Goal: Task Accomplishment & Management: Use online tool/utility

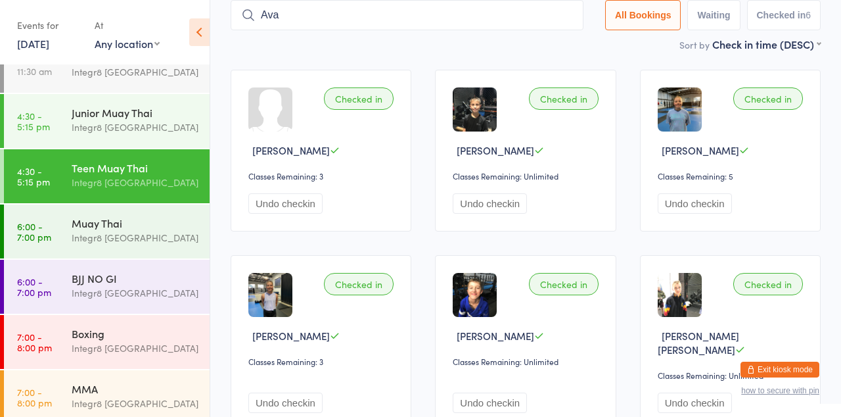
scroll to position [34, 0]
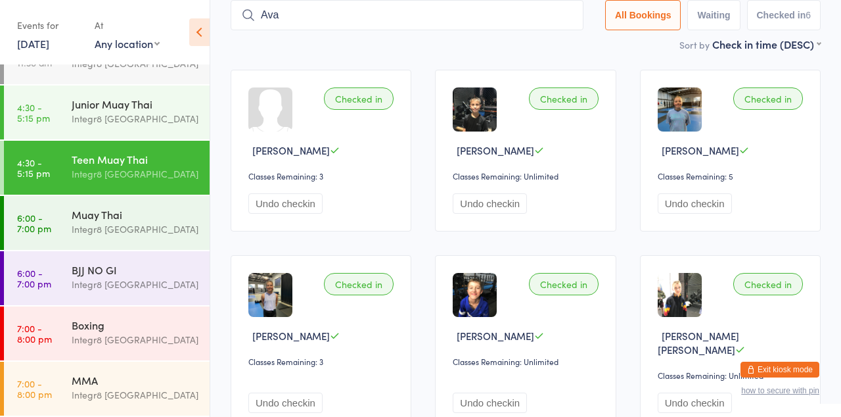
click at [117, 279] on div "Integr8 [GEOGRAPHIC_DATA]" at bounding box center [135, 284] width 127 height 15
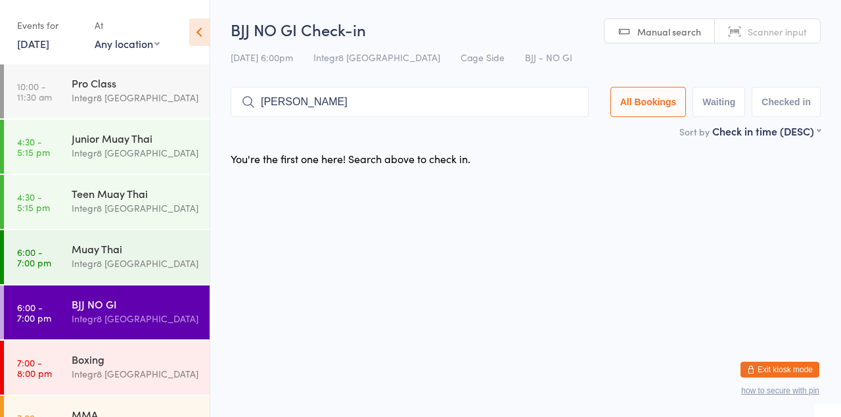
type input "[PERSON_NAME]"
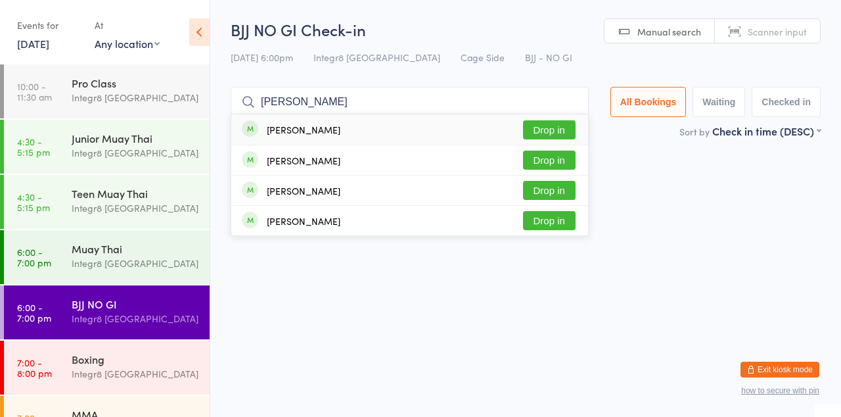
click at [565, 189] on button "Drop in" at bounding box center [549, 190] width 53 height 19
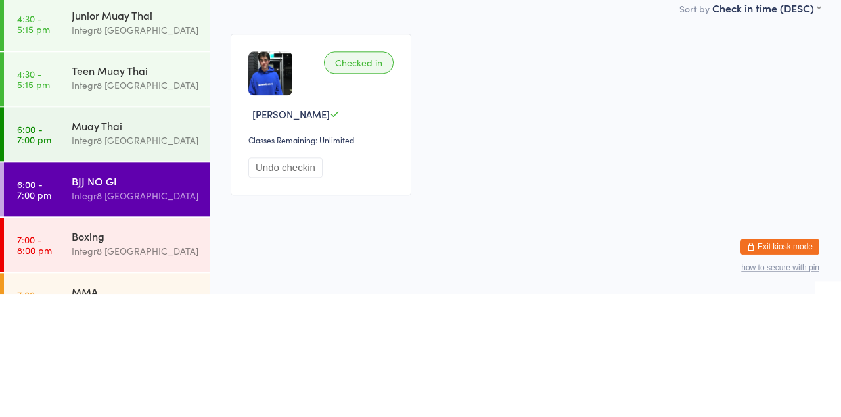
click at [134, 369] on div "Integr8 [GEOGRAPHIC_DATA]" at bounding box center [135, 373] width 127 height 15
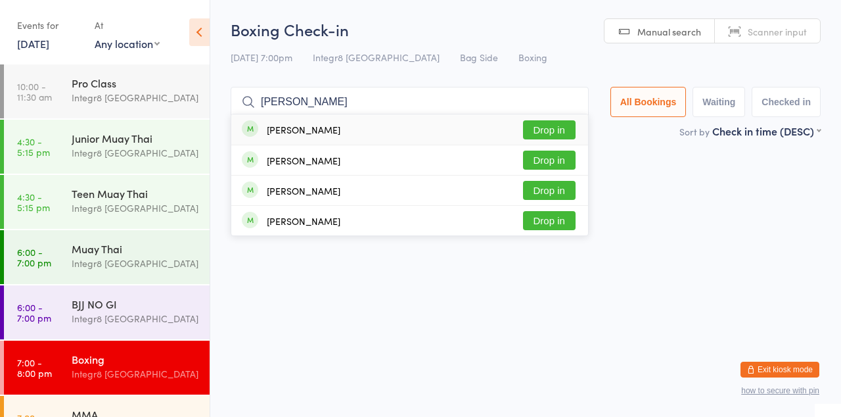
type input "[PERSON_NAME]"
click at [572, 193] on button "Drop in" at bounding box center [549, 190] width 53 height 19
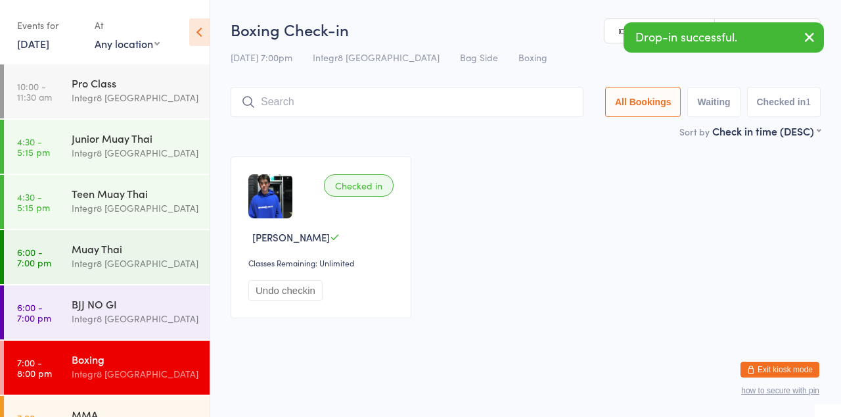
click at [810, 38] on icon "button" at bounding box center [810, 37] width 16 height 16
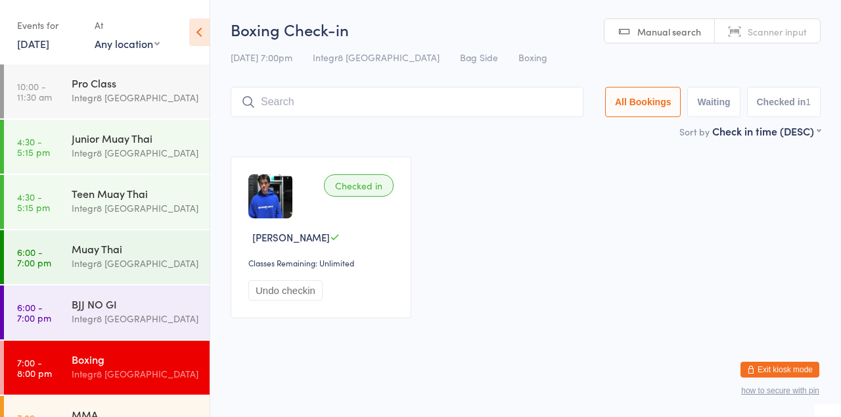
click at [101, 230] on div "Muay Thai Integr8 [GEOGRAPHIC_DATA]" at bounding box center [141, 256] width 138 height 52
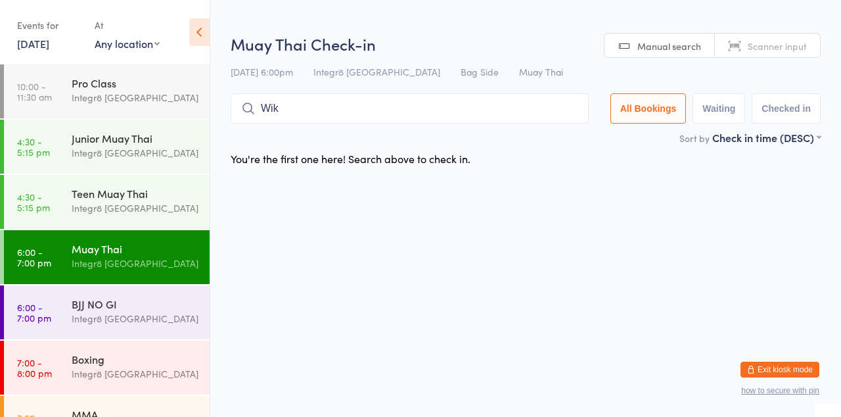
type input "Wik"
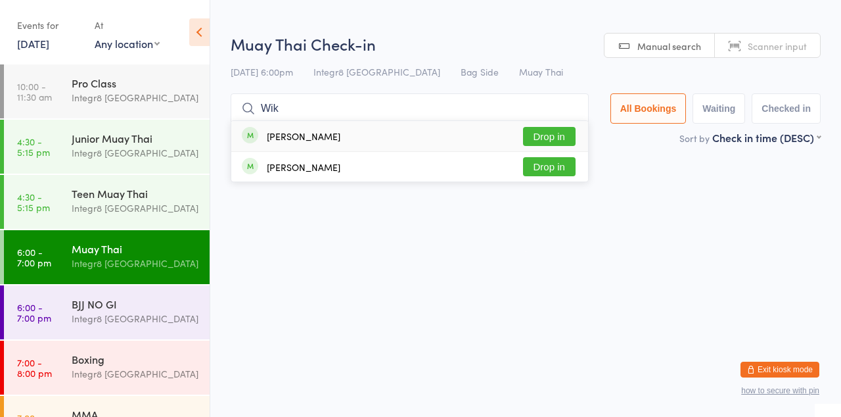
click at [569, 139] on button "Drop in" at bounding box center [549, 136] width 53 height 19
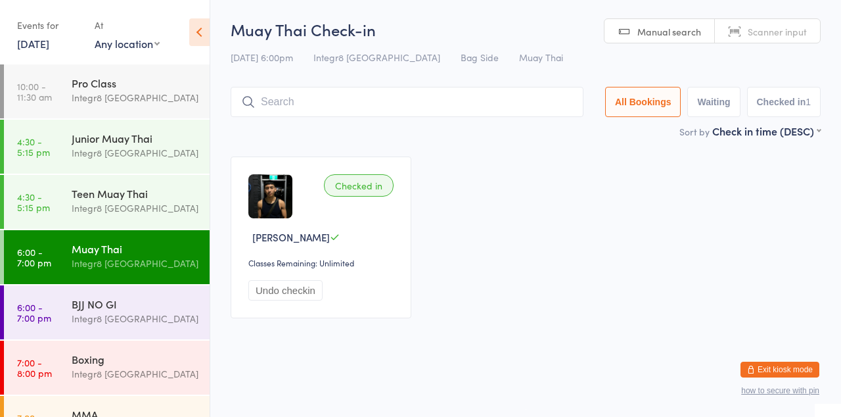
type input "6"
type input "Yum"
click at [551, 133] on button "Drop in" at bounding box center [544, 129] width 53 height 19
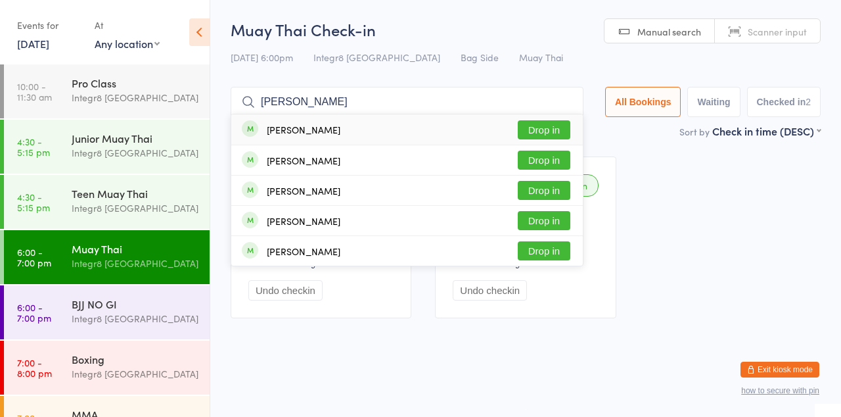
type input "[PERSON_NAME]"
click at [547, 163] on button "Drop in" at bounding box center [544, 159] width 53 height 19
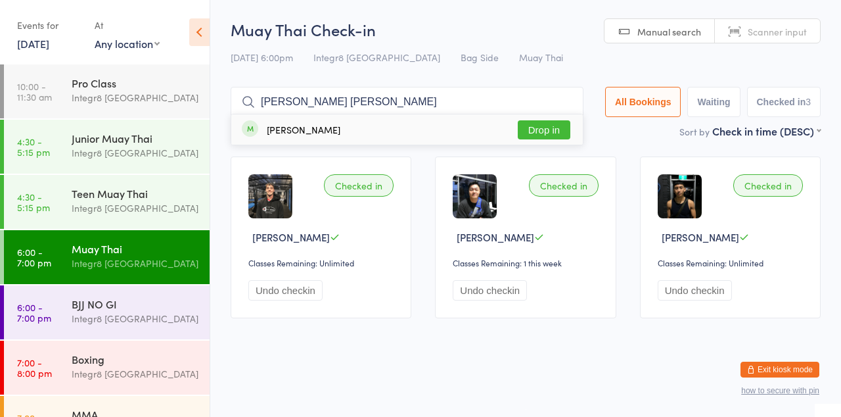
type input "[PERSON_NAME] [PERSON_NAME]"
click at [562, 127] on button "Drop in" at bounding box center [544, 129] width 53 height 19
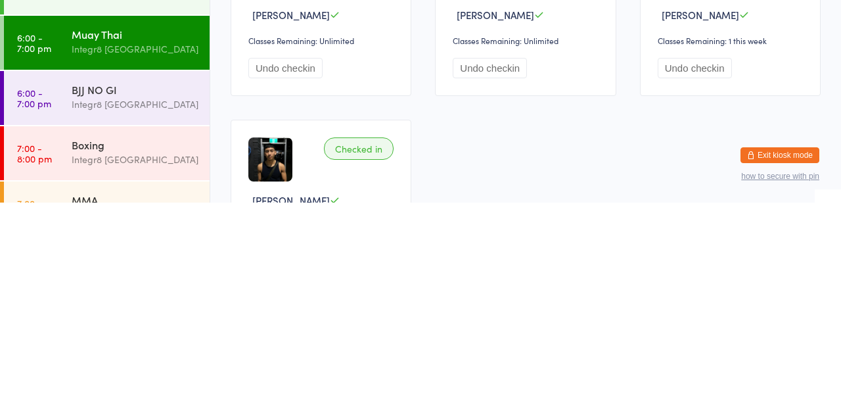
scroll to position [9, 0]
click at [126, 312] on div "Integr8 [GEOGRAPHIC_DATA]" at bounding box center [135, 318] width 127 height 15
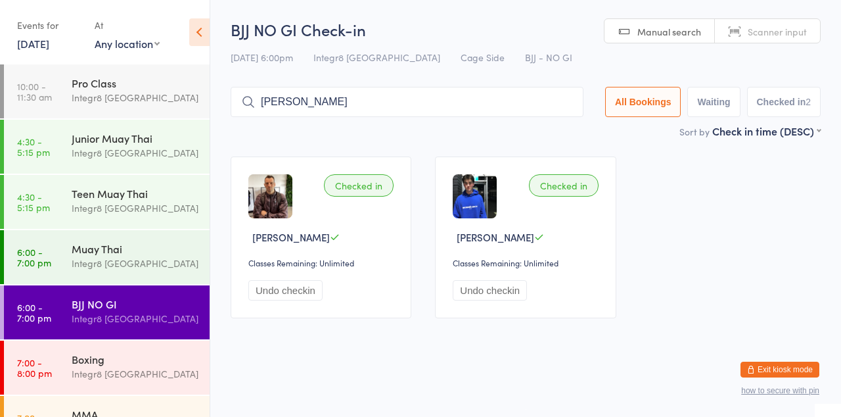
type input "[PERSON_NAME]"
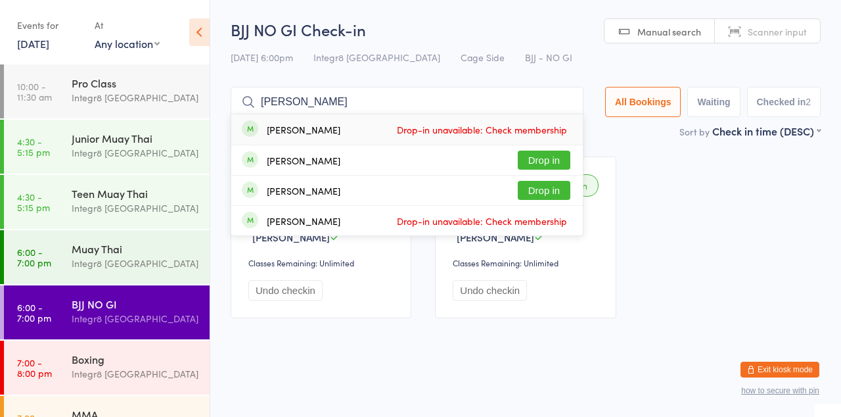
click at [555, 159] on button "Drop in" at bounding box center [544, 159] width 53 height 19
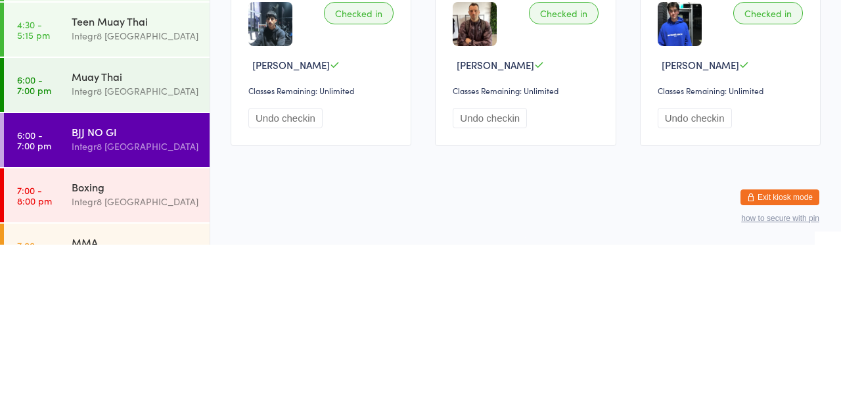
click at [127, 416] on div "MMA" at bounding box center [135, 414] width 127 height 14
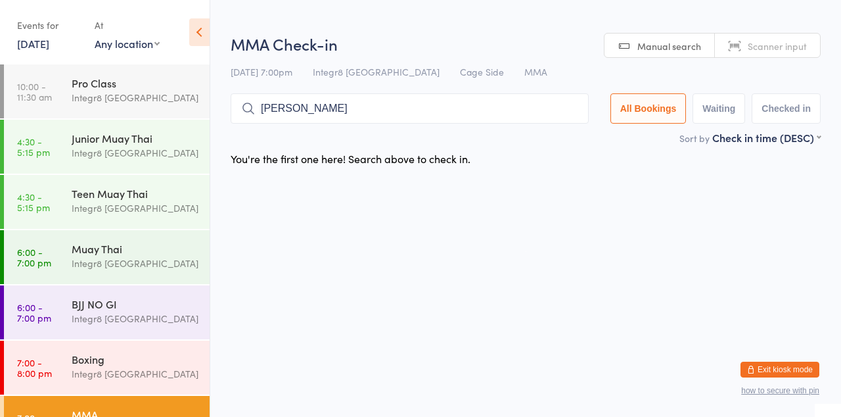
type input "[PERSON_NAME]"
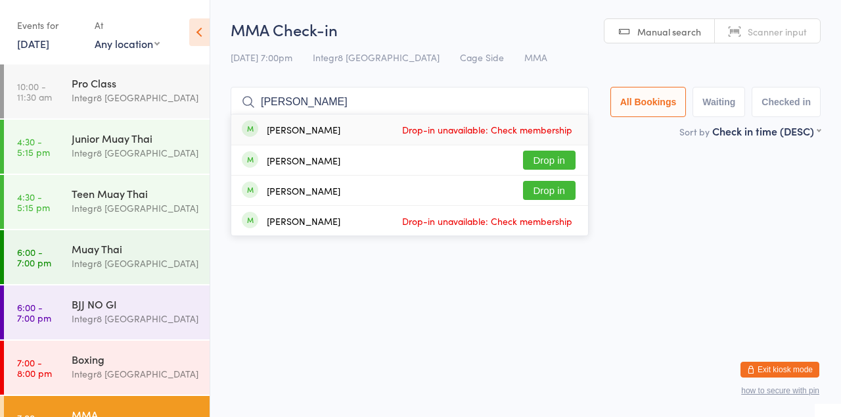
click at [561, 164] on button "Drop in" at bounding box center [549, 159] width 53 height 19
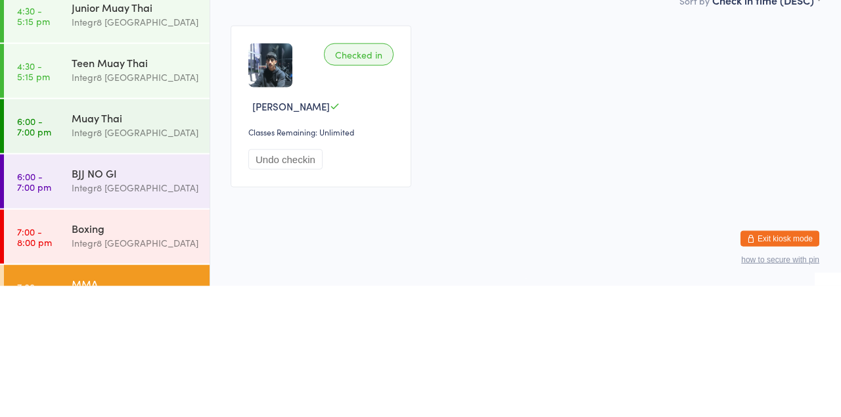
click at [114, 317] on div "Integr8 [GEOGRAPHIC_DATA]" at bounding box center [135, 318] width 127 height 15
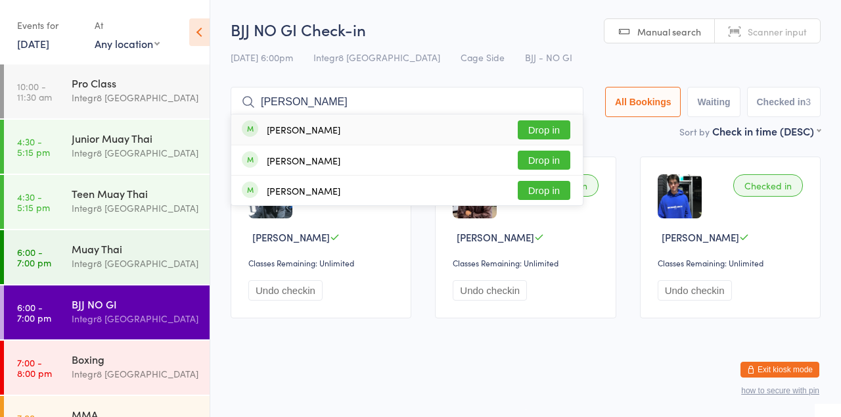
type input "[PERSON_NAME]"
click at [304, 135] on div "[PERSON_NAME]" at bounding box center [304, 129] width 74 height 11
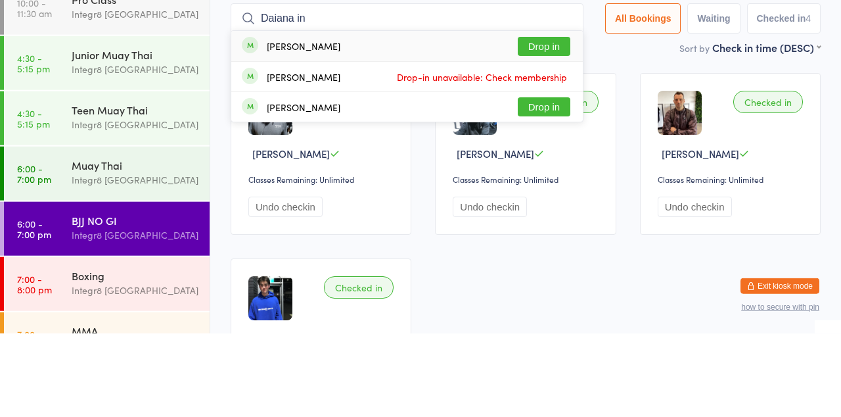
type input "Daiana in"
click at [553, 131] on button "Drop in" at bounding box center [544, 129] width 53 height 19
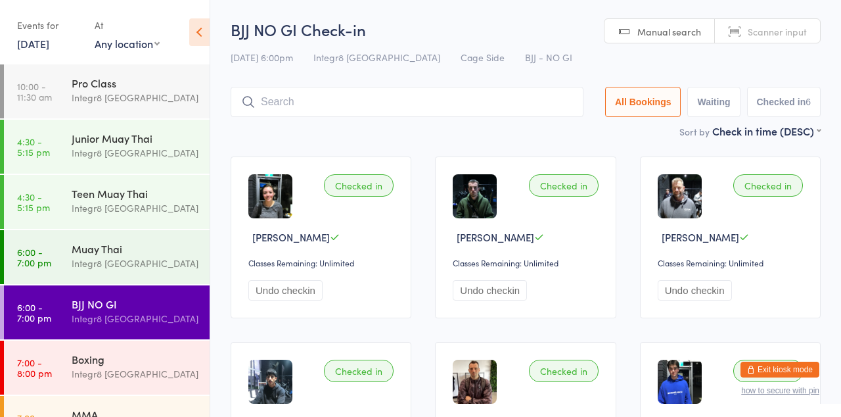
click at [127, 350] on div "Boxing Integr8 [GEOGRAPHIC_DATA]" at bounding box center [141, 366] width 138 height 52
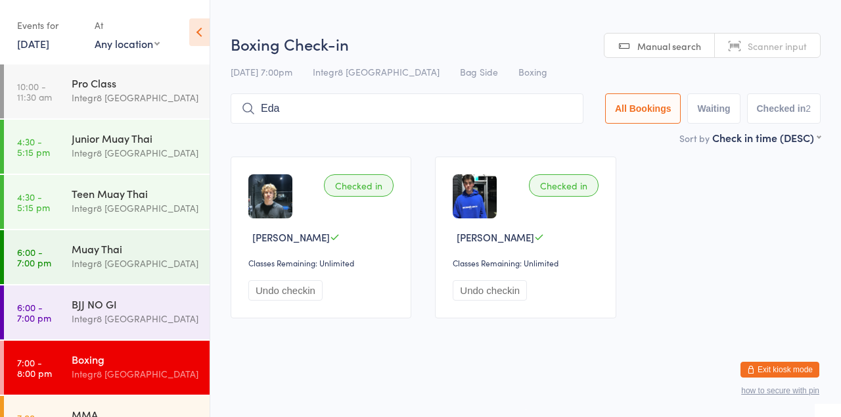
type input "Eda"
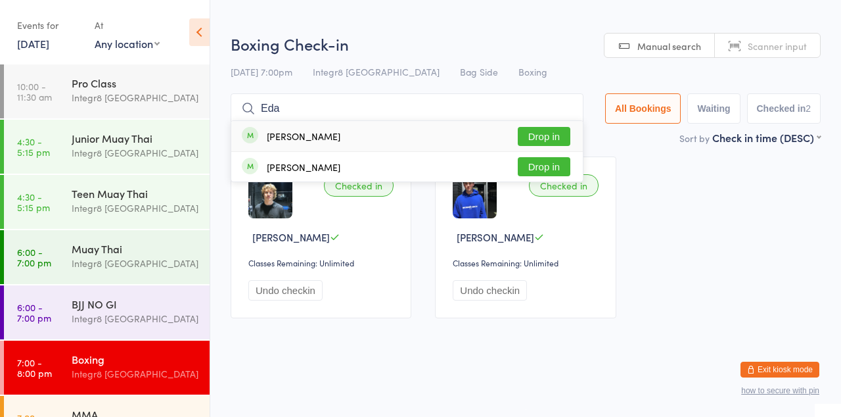
click at [561, 134] on button "Drop in" at bounding box center [544, 136] width 53 height 19
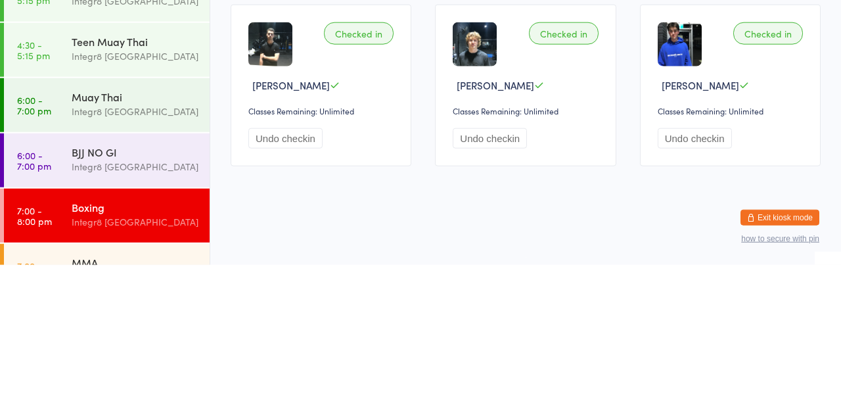
click at [145, 360] on div "Boxing" at bounding box center [135, 359] width 127 height 14
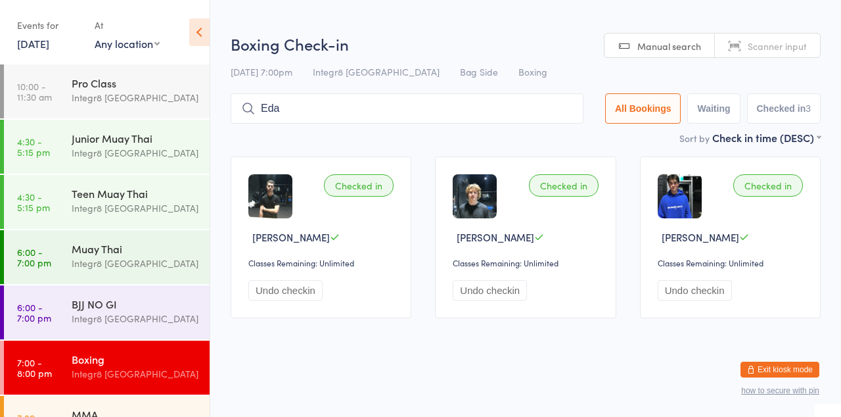
type input "Eda"
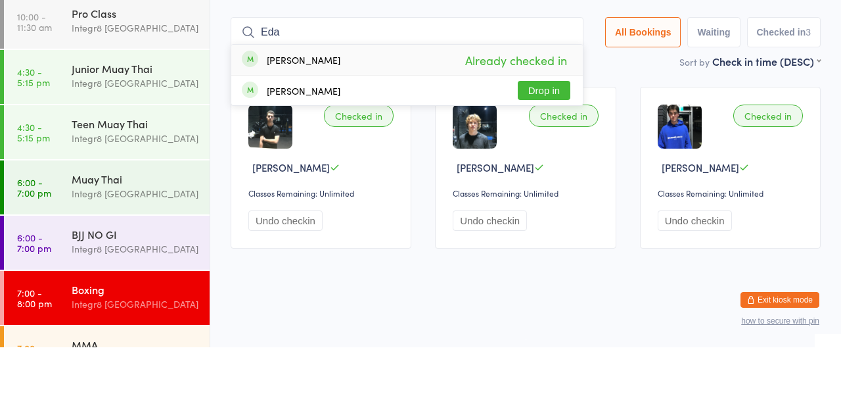
click at [130, 261] on div "Integr8 [GEOGRAPHIC_DATA]" at bounding box center [135, 263] width 127 height 15
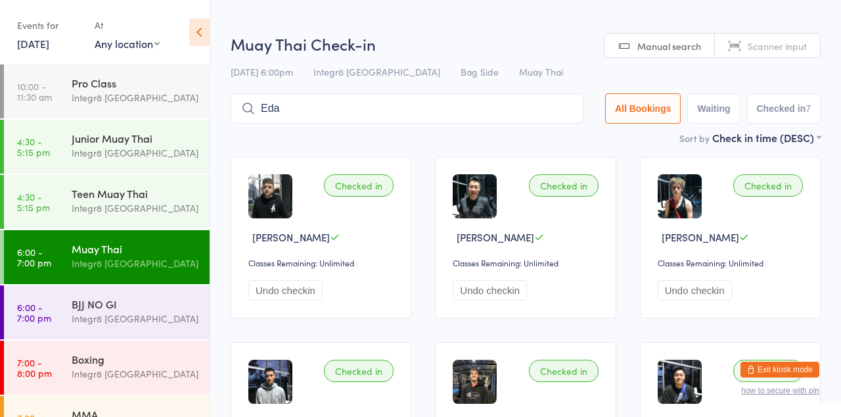
type input "Eda"
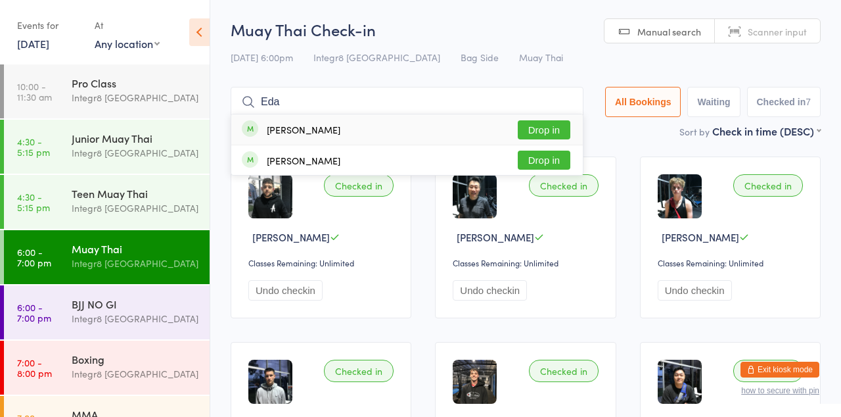
click at [552, 134] on button "Drop in" at bounding box center [544, 129] width 53 height 19
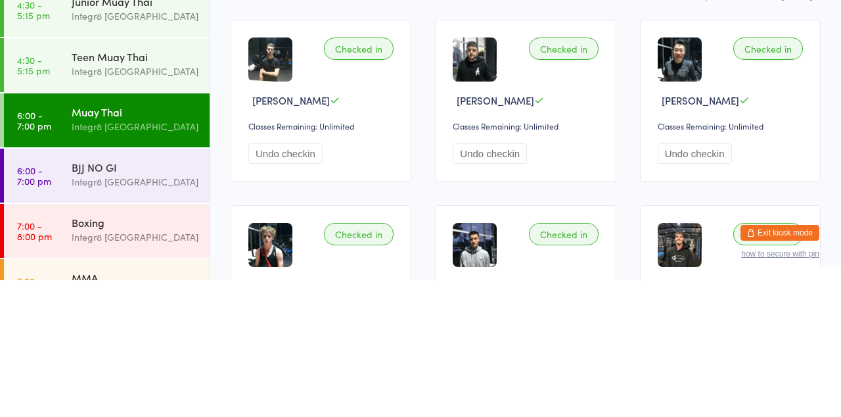
click at [119, 335] on div "BJJ NO GI Integr8 [GEOGRAPHIC_DATA]" at bounding box center [141, 311] width 138 height 52
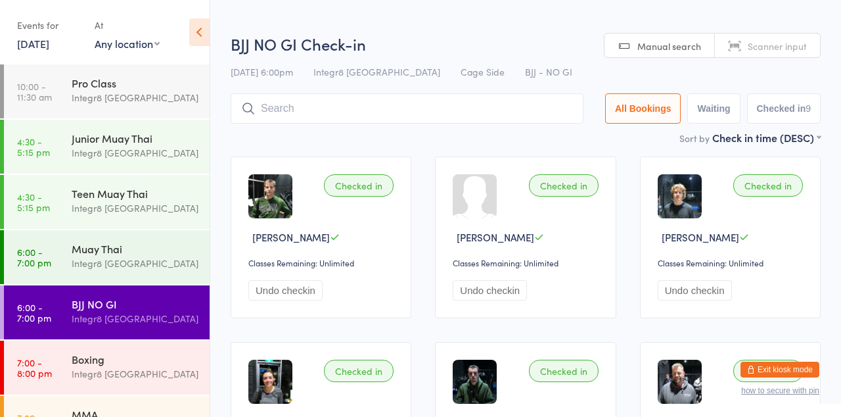
type input "M"
type input "[PERSON_NAME]"
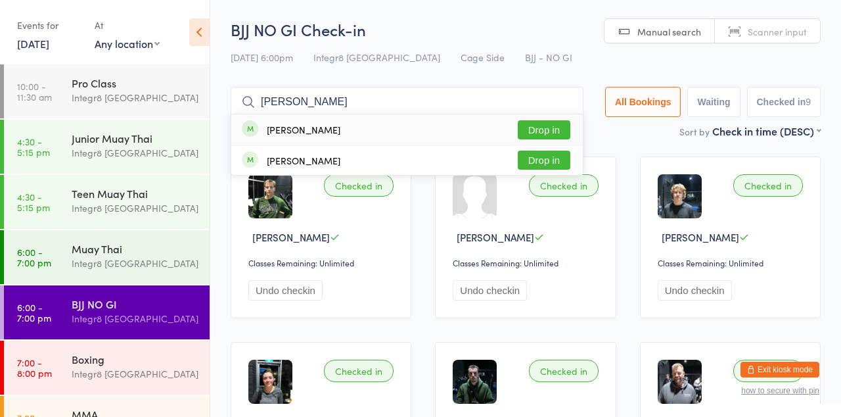
click at [549, 134] on button "Drop in" at bounding box center [544, 129] width 53 height 19
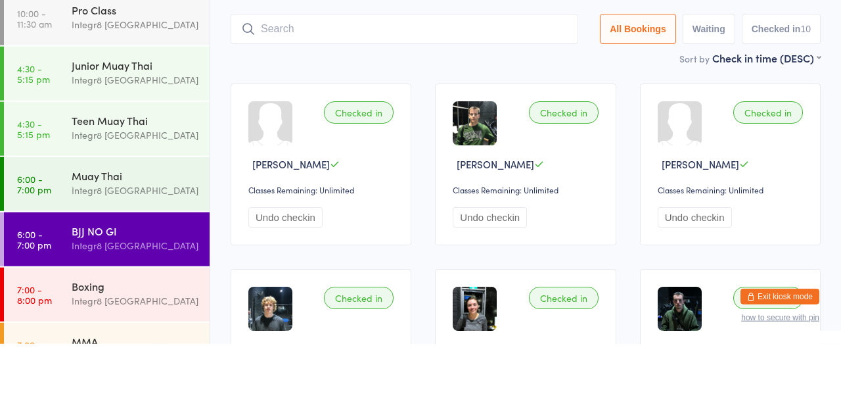
click at [129, 268] on div "Integr8 [GEOGRAPHIC_DATA]" at bounding box center [135, 263] width 127 height 15
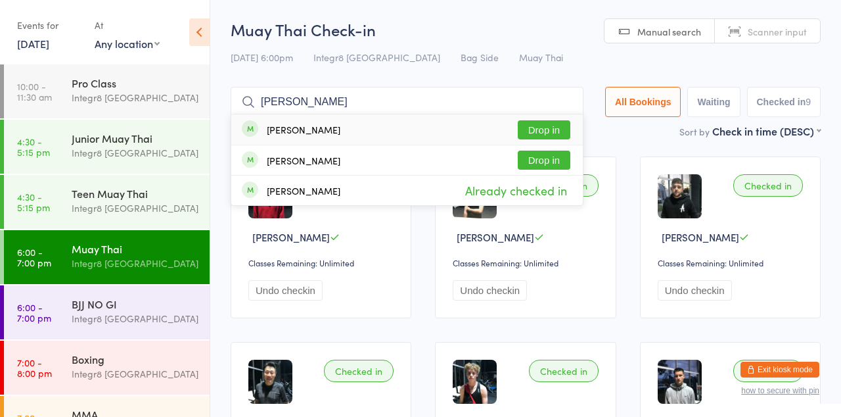
type input "[PERSON_NAME]"
click at [542, 133] on button "Drop in" at bounding box center [544, 129] width 53 height 19
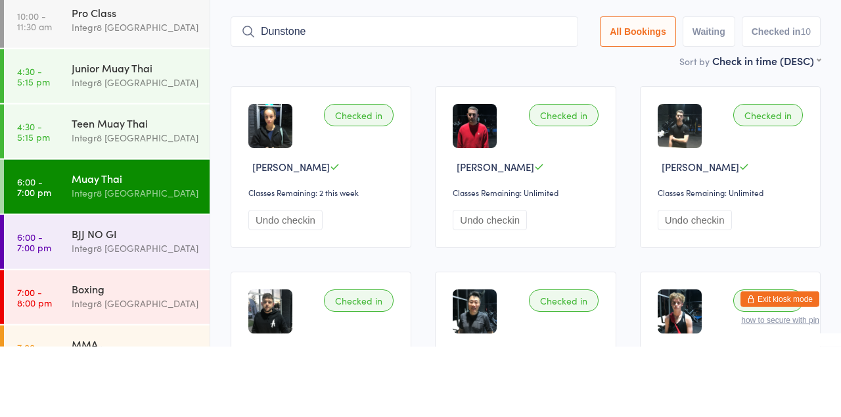
type input "Dunstone"
click at [551, 129] on button "Drop in" at bounding box center [539, 129] width 53 height 19
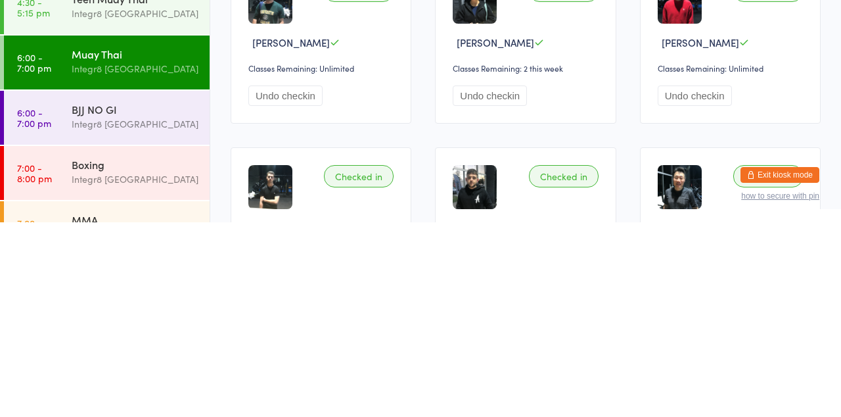
scroll to position [17, 0]
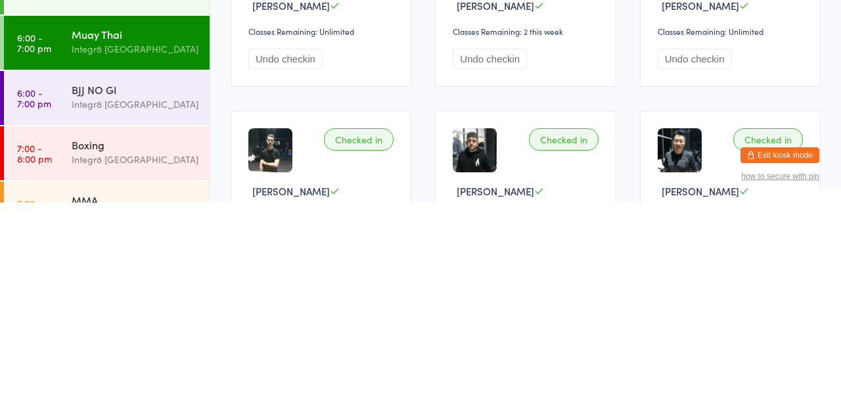
click at [68, 367] on link "7:00 - 8:00 pm Boxing Integr8 [GEOGRAPHIC_DATA]" at bounding box center [107, 367] width 206 height 54
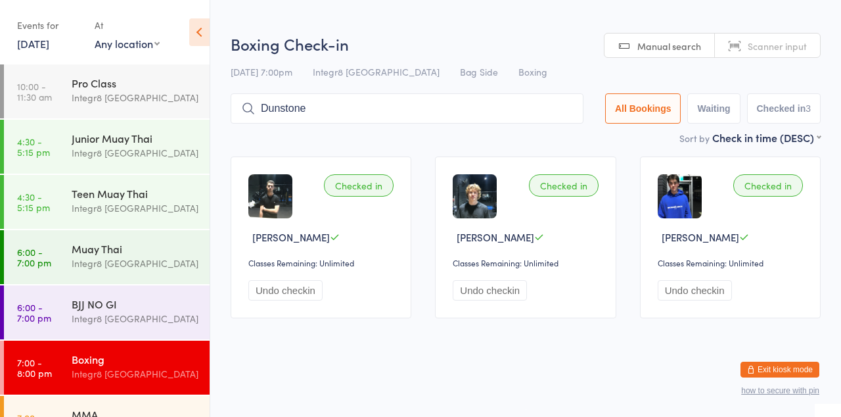
type input "Dunstone"
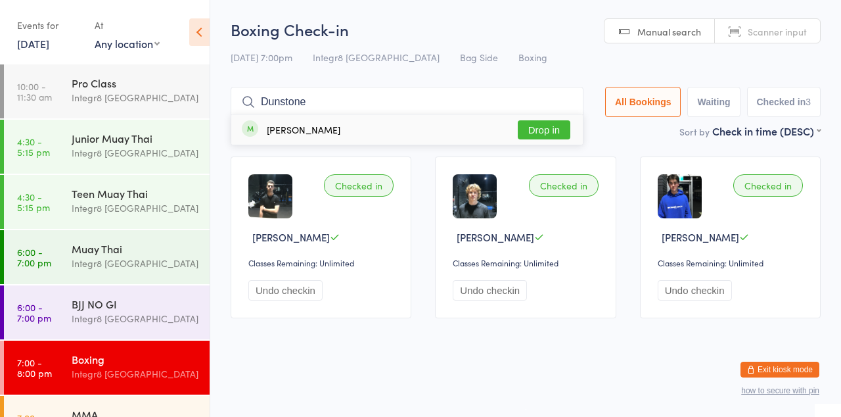
click at [561, 133] on button "Drop in" at bounding box center [544, 129] width 53 height 19
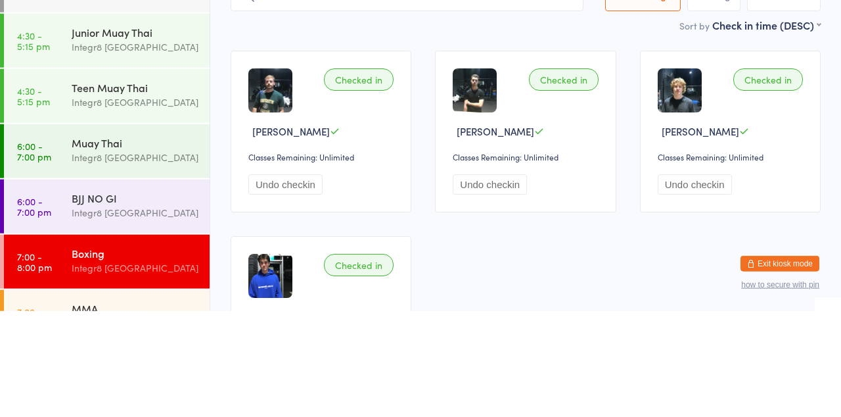
click at [87, 256] on div "Integr8 [GEOGRAPHIC_DATA]" at bounding box center [135, 263] width 127 height 15
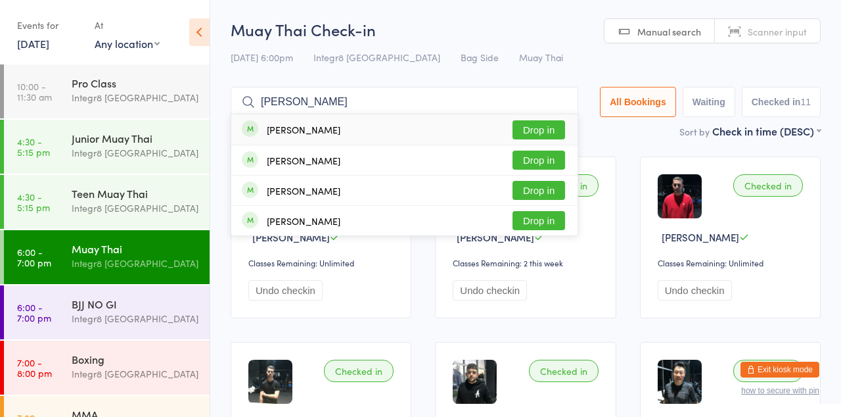
type input "[PERSON_NAME]"
click at [532, 131] on button "Drop in" at bounding box center [539, 129] width 53 height 19
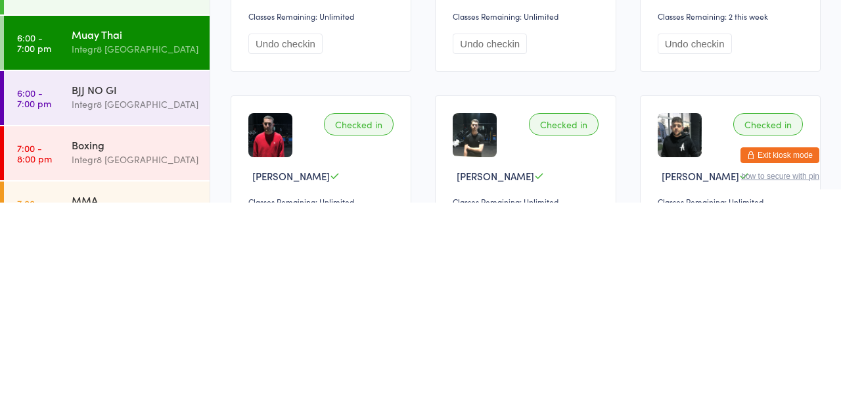
scroll to position [34, 0]
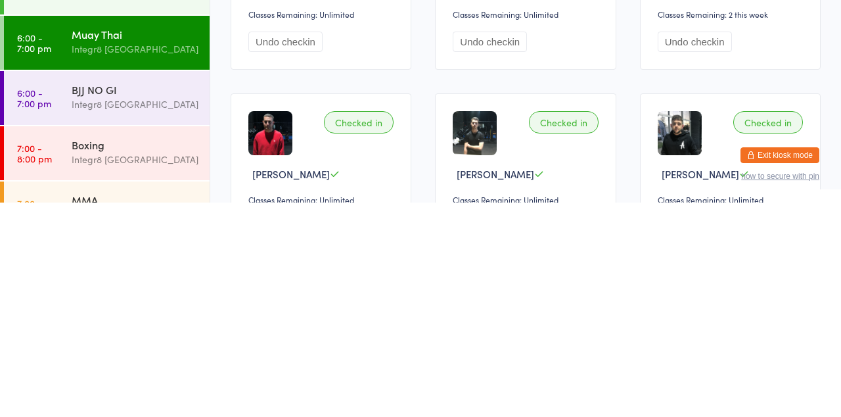
click at [142, 313] on div "Integr8 [GEOGRAPHIC_DATA]" at bounding box center [135, 318] width 127 height 15
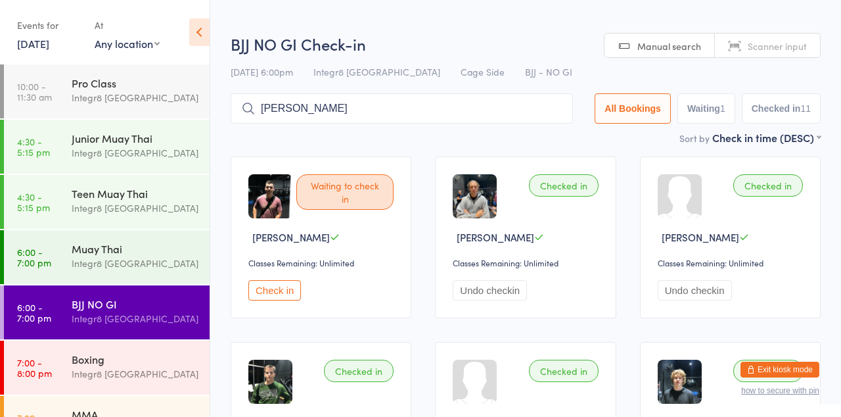
type input "[PERSON_NAME]"
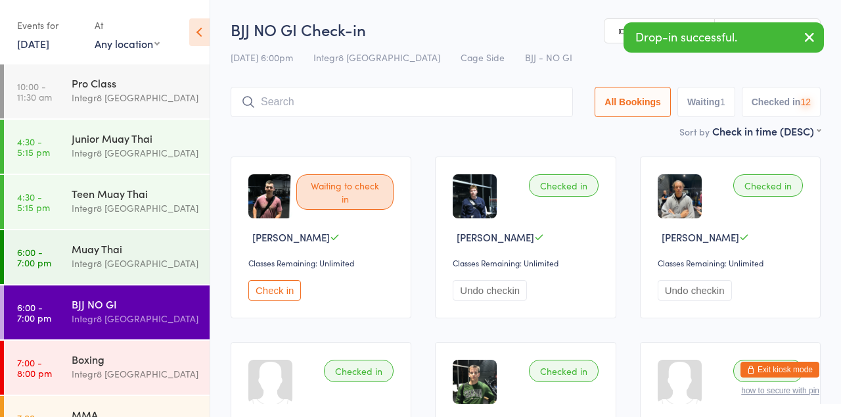
click at [400, 108] on input "search" at bounding box center [402, 102] width 342 height 30
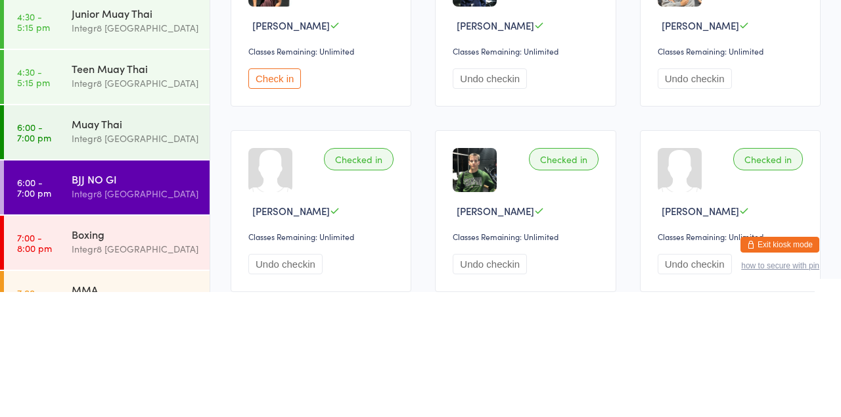
scroll to position [87, 0]
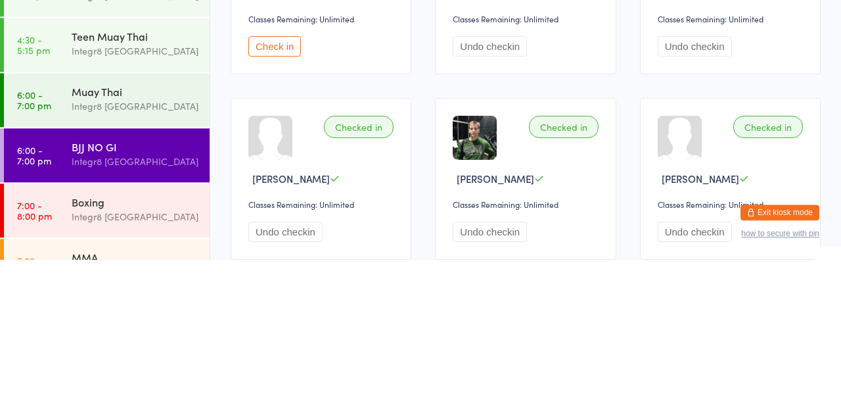
click at [147, 407] on div "MMA" at bounding box center [135, 414] width 127 height 14
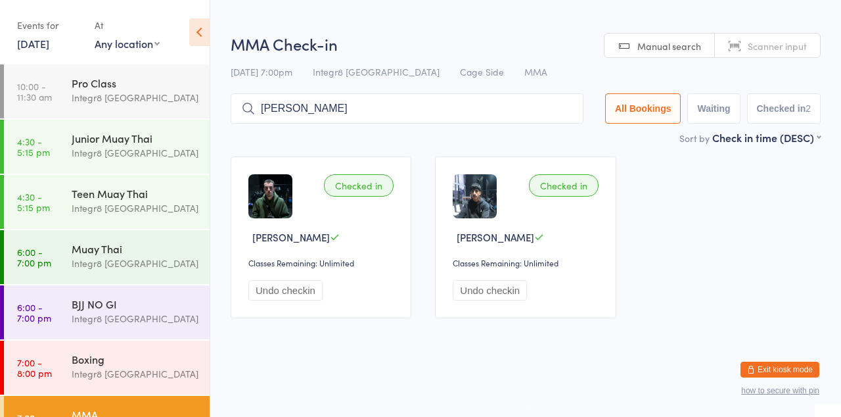
type input "[PERSON_NAME]"
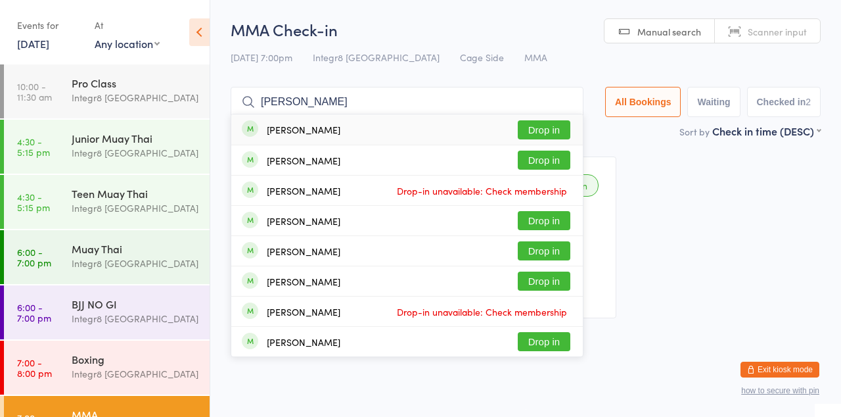
click at [551, 133] on button "Drop in" at bounding box center [544, 129] width 53 height 19
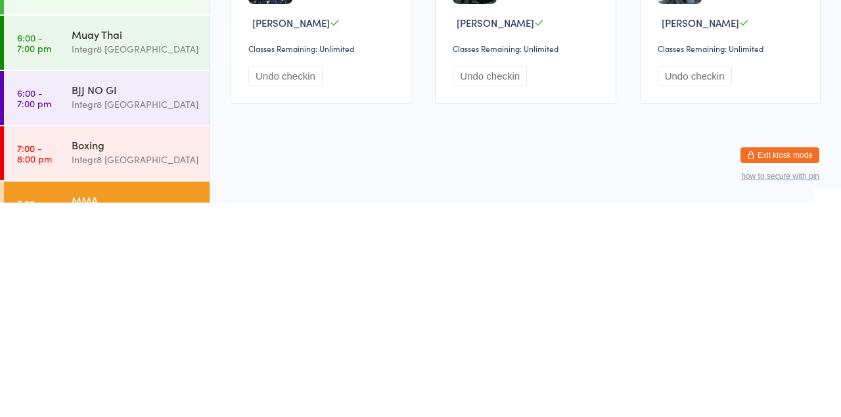
click at [157, 276] on div "Muay Thai Integr8 [GEOGRAPHIC_DATA]" at bounding box center [141, 256] width 138 height 52
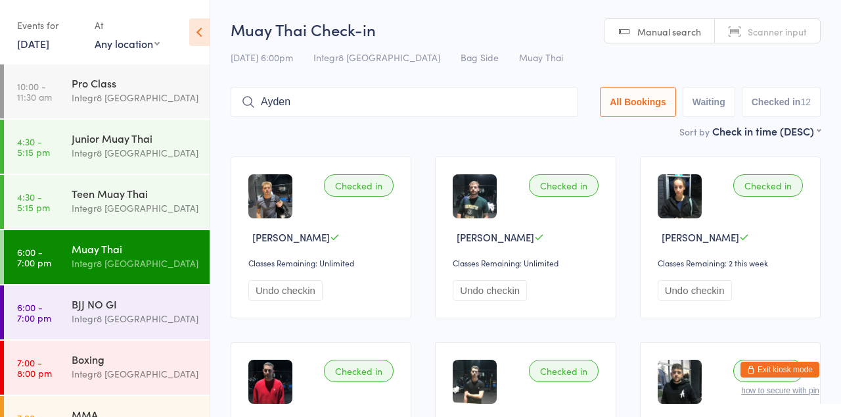
type input "Ayden"
click at [556, 131] on button "Drop in" at bounding box center [539, 129] width 53 height 19
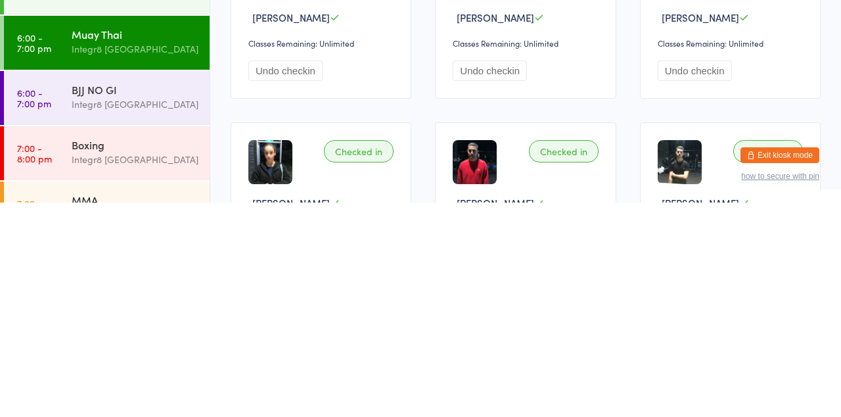
scroll to position [17, 0]
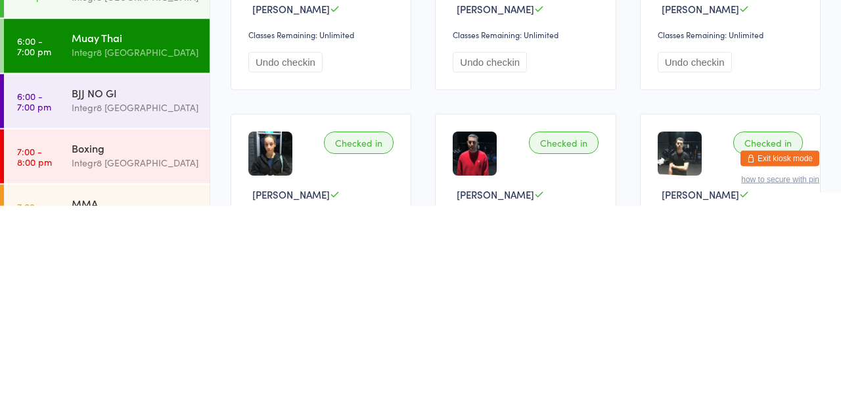
click at [146, 315] on div "Integr8 [GEOGRAPHIC_DATA]" at bounding box center [135, 318] width 127 height 15
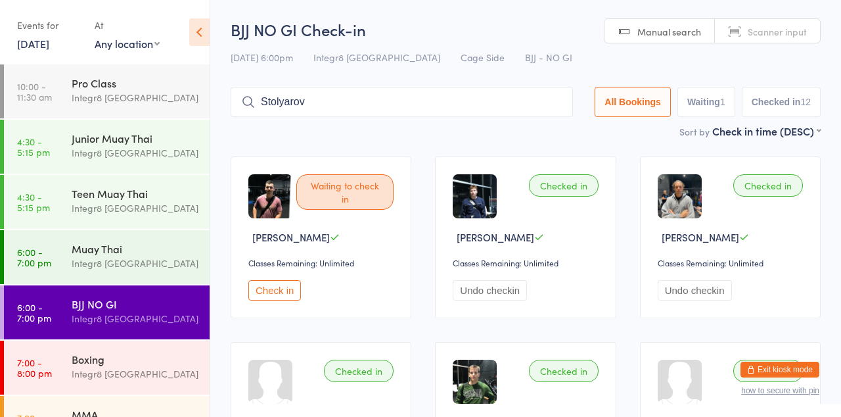
type input "Stolyarov"
click at [545, 135] on button "Drop in" at bounding box center [533, 129] width 53 height 19
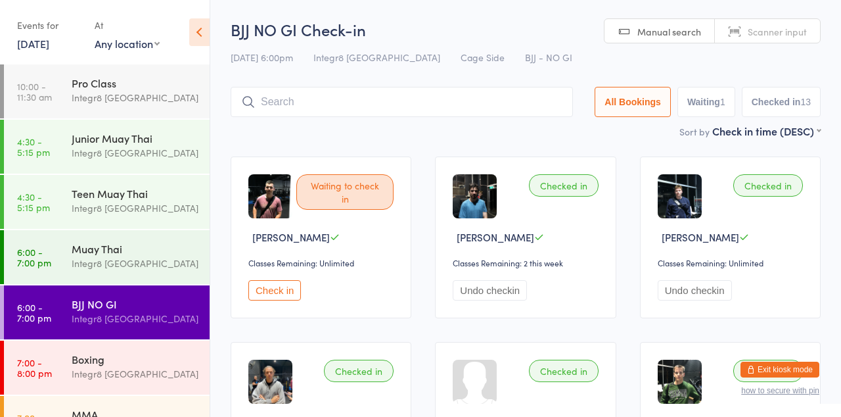
click at [386, 133] on div "Sort by Check in time (DESC) First name (ASC) First name (DESC) Last name (ASC)…" at bounding box center [526, 131] width 590 height 14
click at [298, 101] on input "search" at bounding box center [402, 102] width 342 height 30
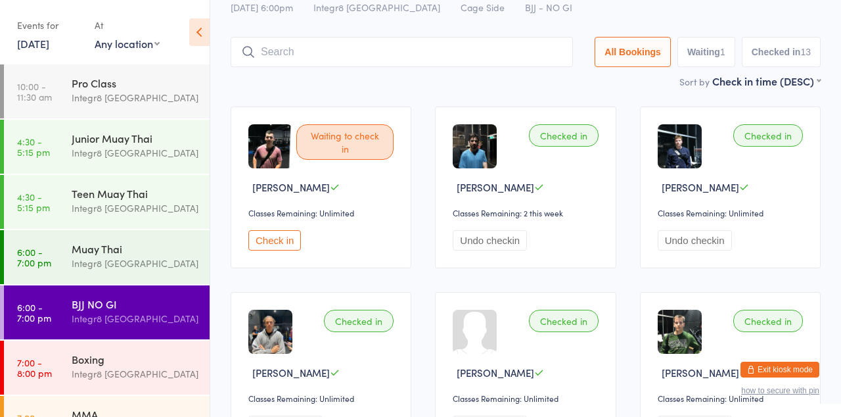
scroll to position [87, 0]
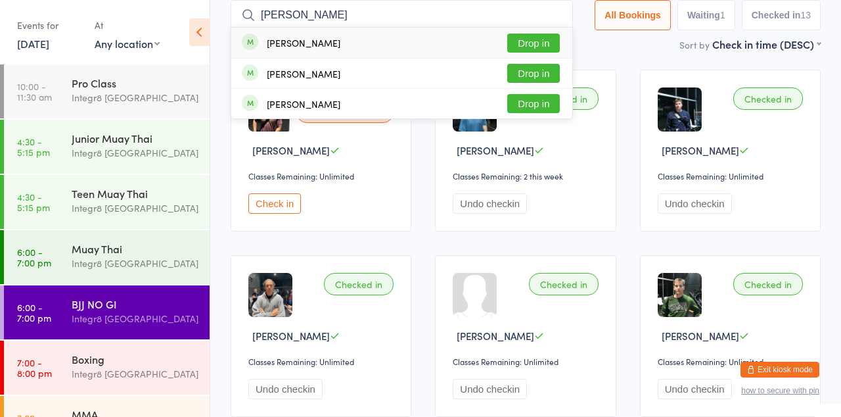
type input "[PERSON_NAME]"
click at [547, 76] on button "Drop in" at bounding box center [533, 73] width 53 height 19
